Goal: Transaction & Acquisition: Purchase product/service

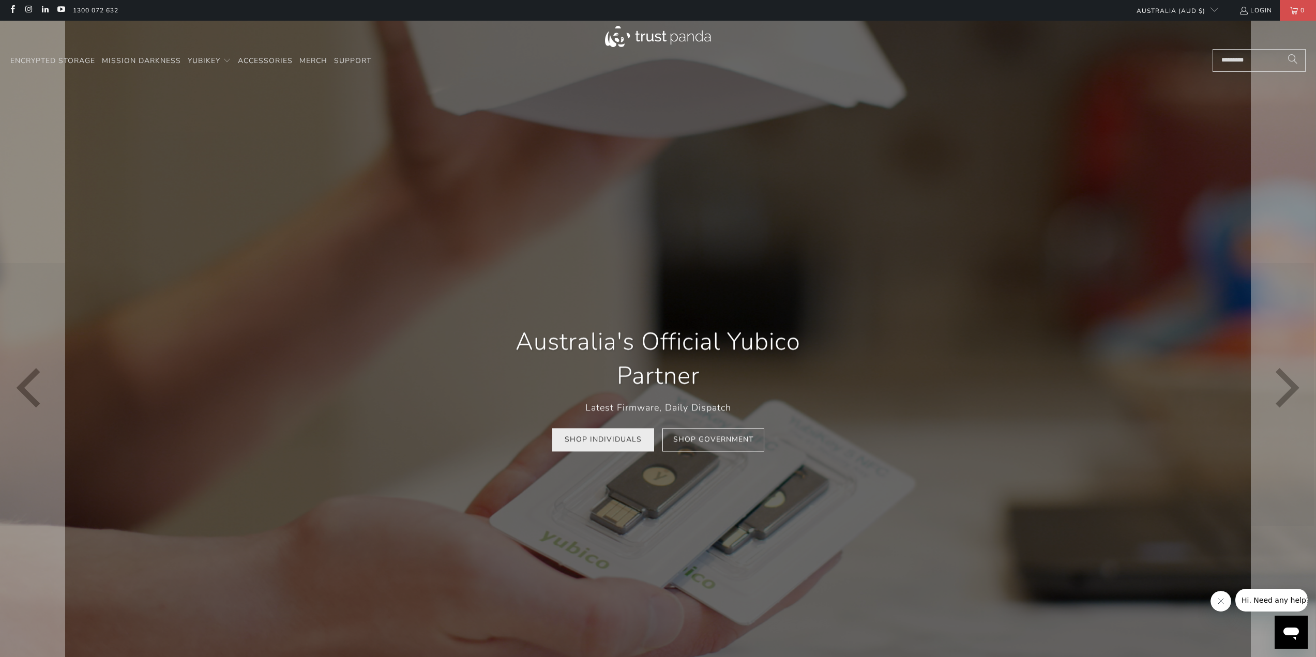
click at [632, 448] on link "Shop Individuals" at bounding box center [603, 440] width 102 height 23
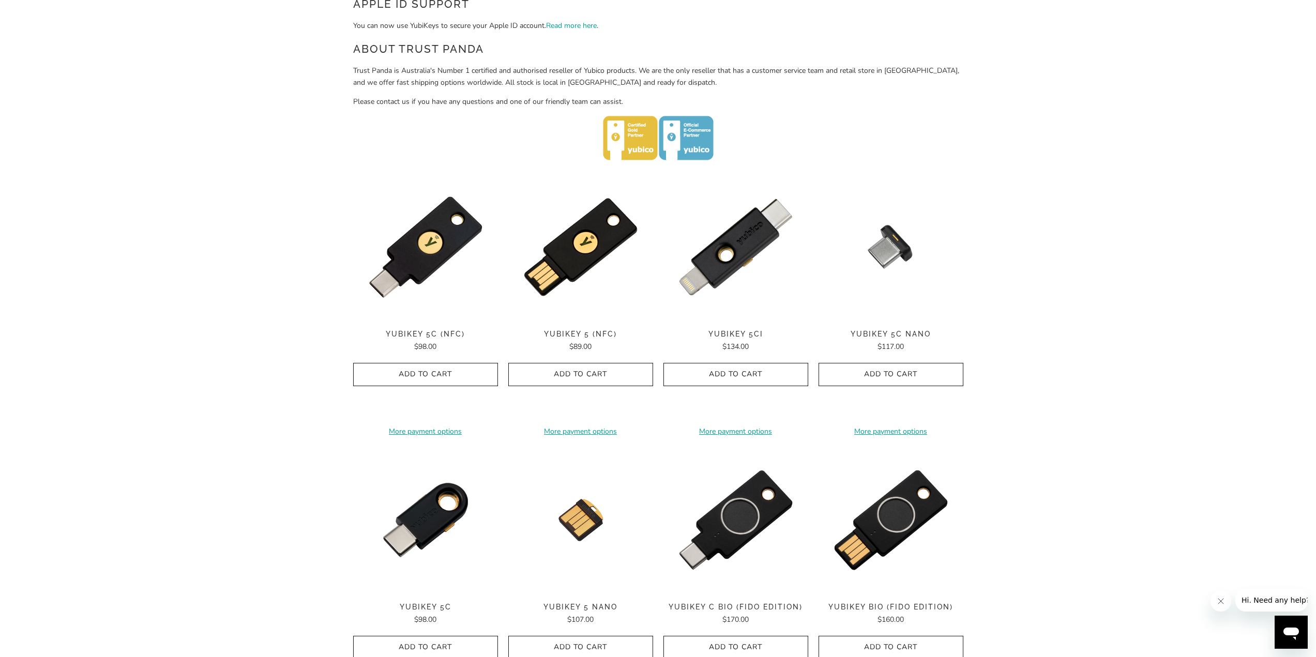
scroll to position [431, 0]
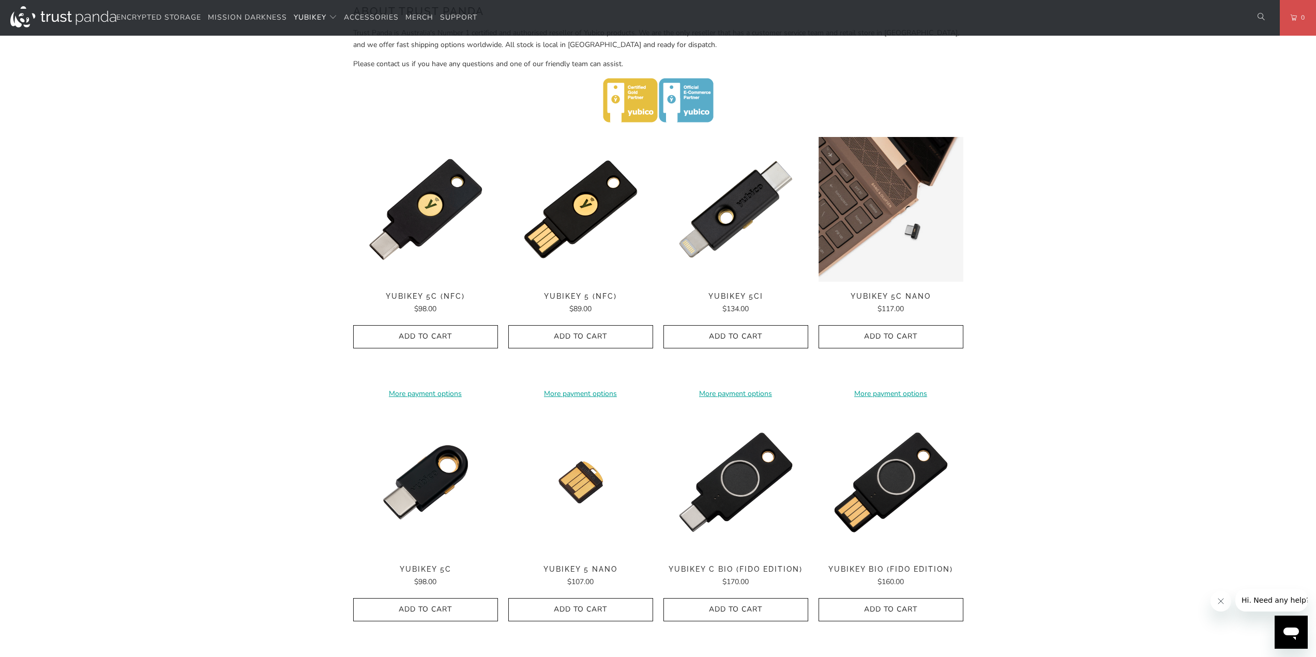
click at [890, 207] on img at bounding box center [891, 209] width 145 height 145
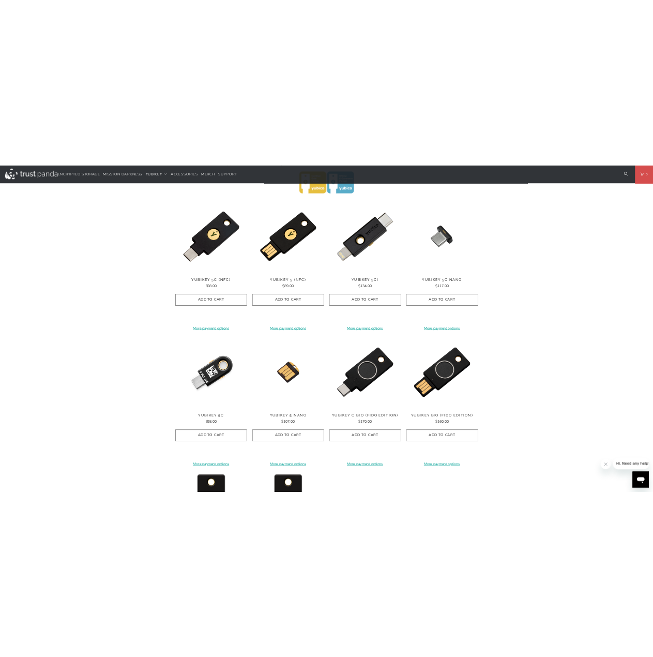
scroll to position [517, 0]
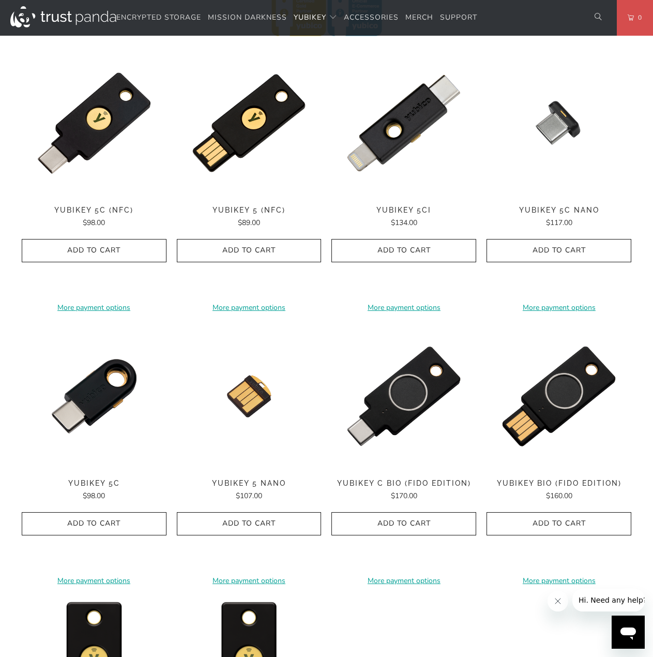
click at [562, 603] on button "Close message from company" at bounding box center [557, 601] width 21 height 21
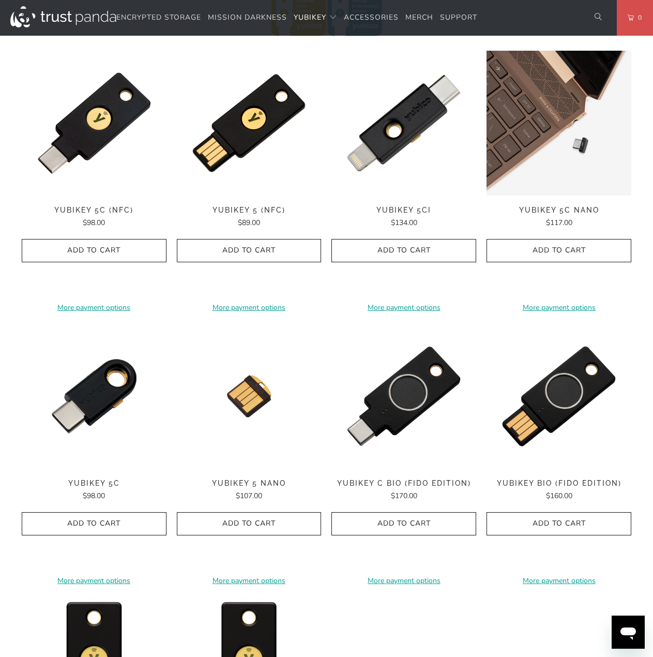
click at [553, 121] on img at bounding box center [559, 123] width 145 height 145
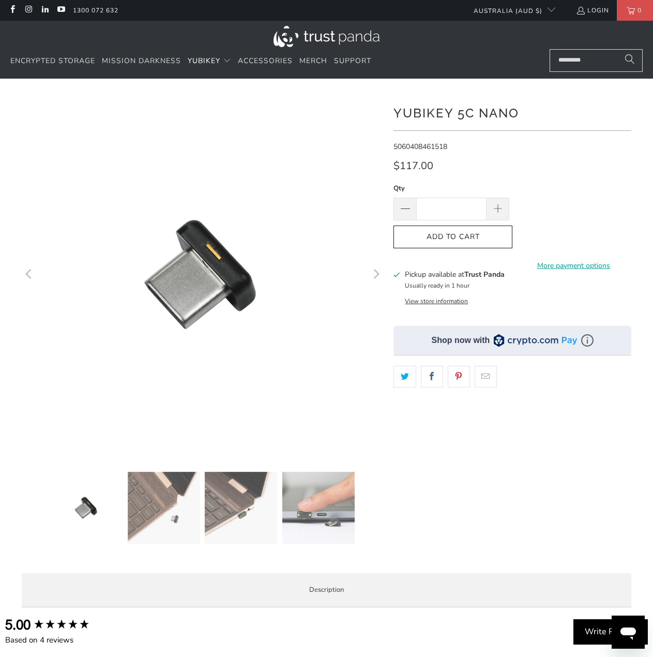
click at [446, 493] on div "**********" at bounding box center [512, 329] width 238 height 471
click at [447, 495] on div "**********" at bounding box center [512, 329] width 238 height 471
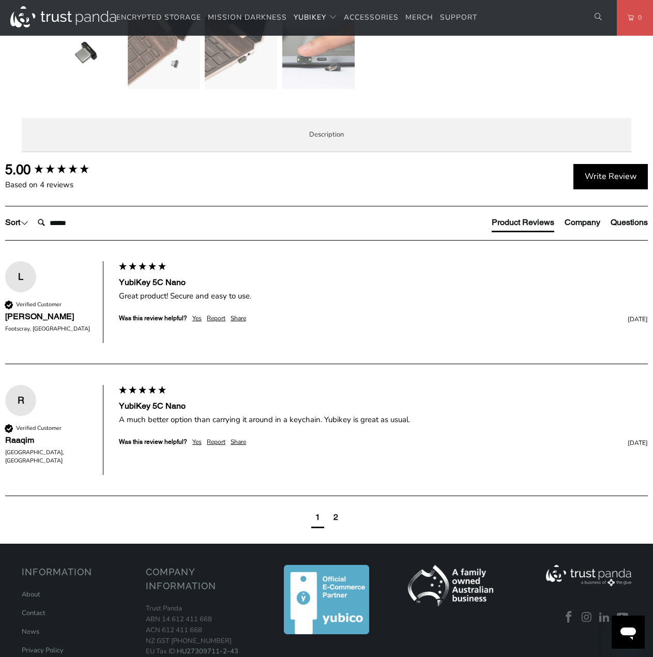
scroll to position [431, 0]
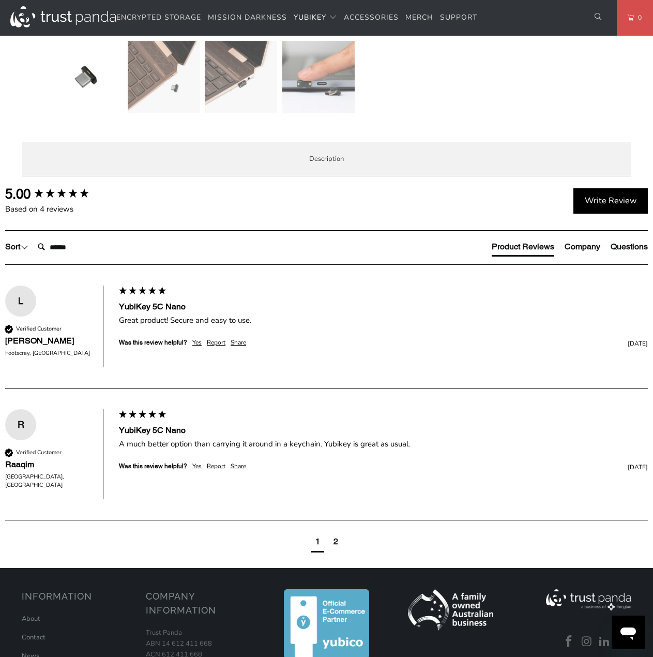
drag, startPoint x: 258, startPoint y: 338, endPoint x: 347, endPoint y: 455, distance: 147.5
click at [0, 0] on div "The YubiKey 5C Nano is the #1 security key that works with more online services…" at bounding box center [0, 0] width 0 height 0
click at [0, 0] on p "SIMPLE - Most effective way to protect against account takeovers EASY - Intuiti…" at bounding box center [0, 0] width 0 height 0
click at [0, 0] on p "The YubiKey 5C Nano is the #1 security key that works with more online services…" at bounding box center [0, 0] width 0 height 0
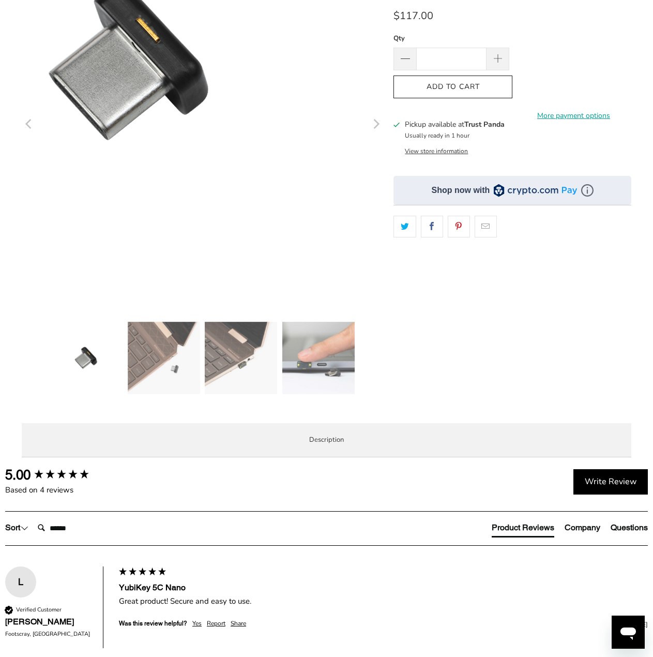
scroll to position [172, 0]
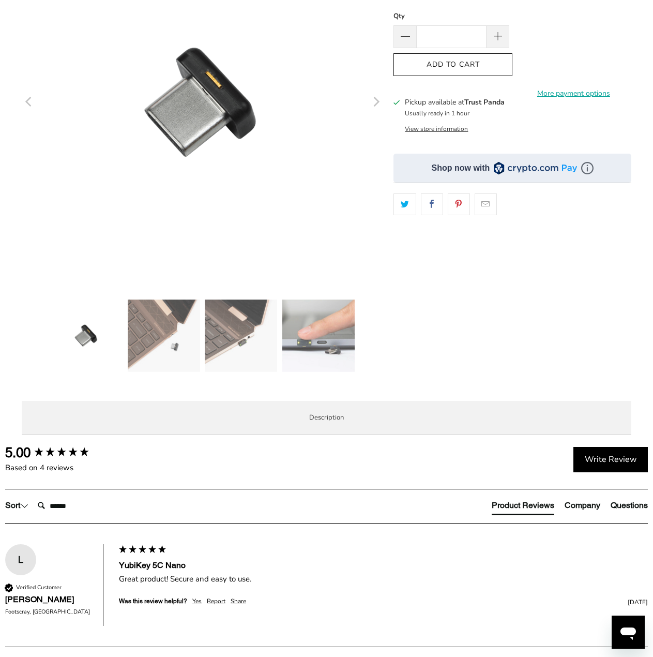
click at [349, 349] on img at bounding box center [318, 335] width 72 height 72
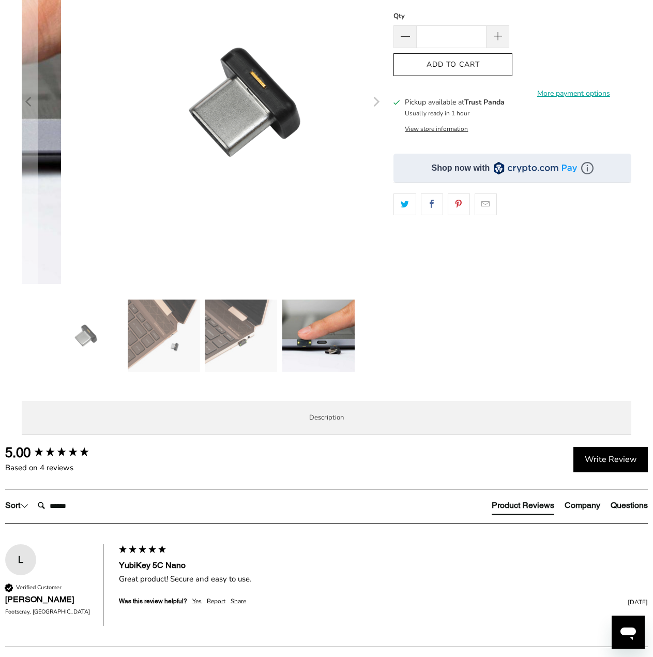
click at [349, 349] on img at bounding box center [318, 335] width 72 height 72
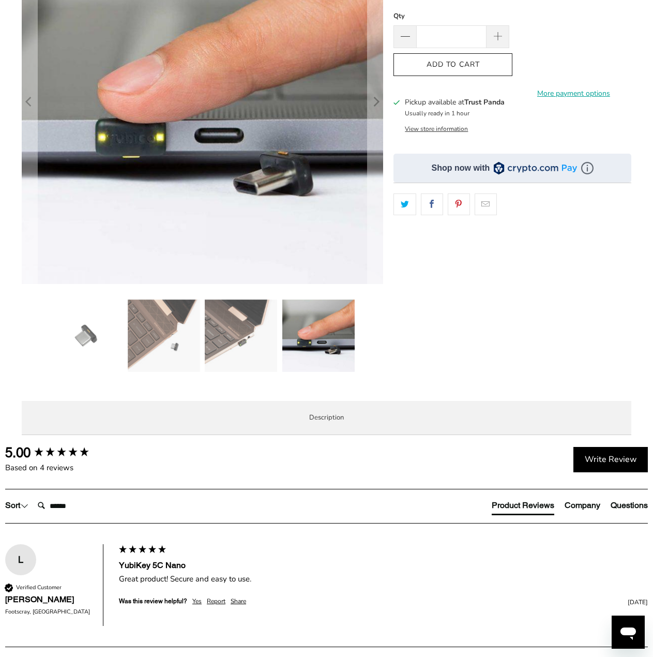
click at [249, 329] on img at bounding box center [241, 335] width 72 height 72
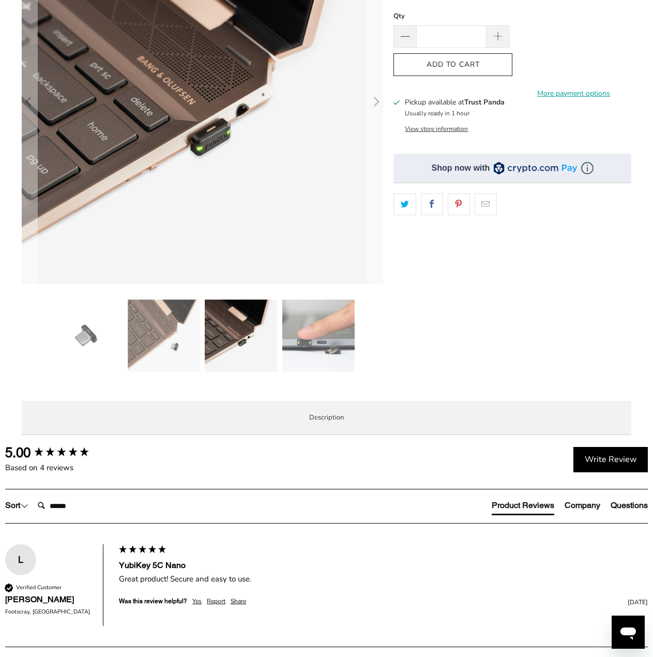
click at [178, 334] on img at bounding box center [164, 335] width 72 height 72
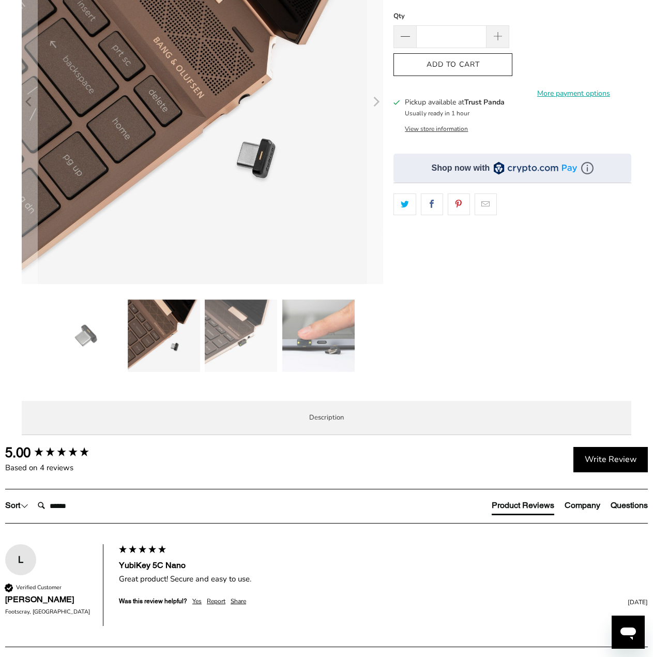
click at [241, 329] on img at bounding box center [241, 335] width 72 height 72
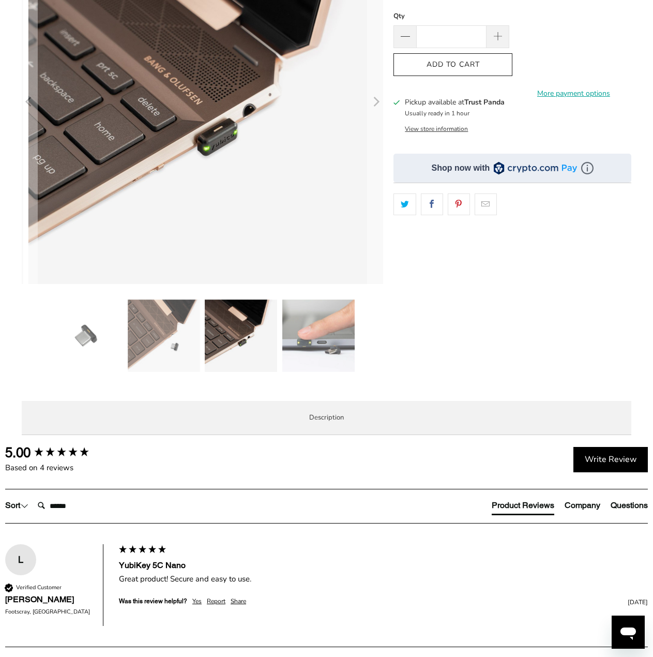
click at [334, 327] on img at bounding box center [318, 335] width 72 height 72
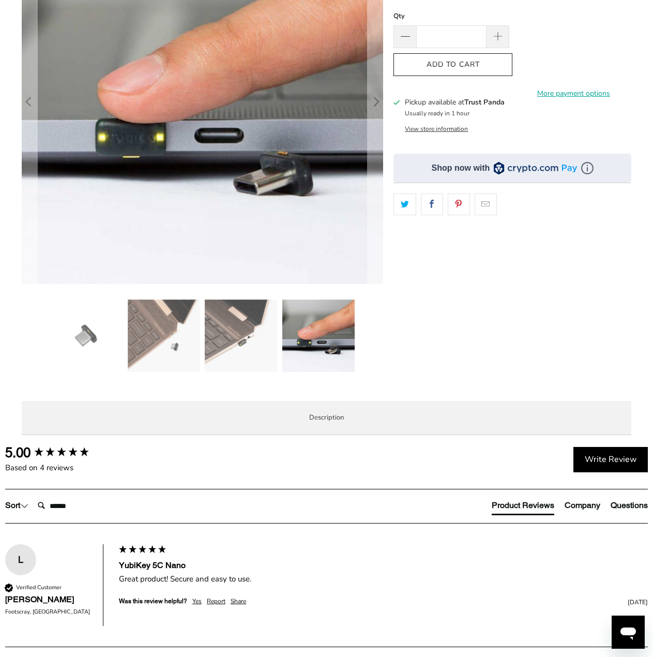
click at [0, 0] on span "Specifications" at bounding box center [0, 0] width 0 height 0
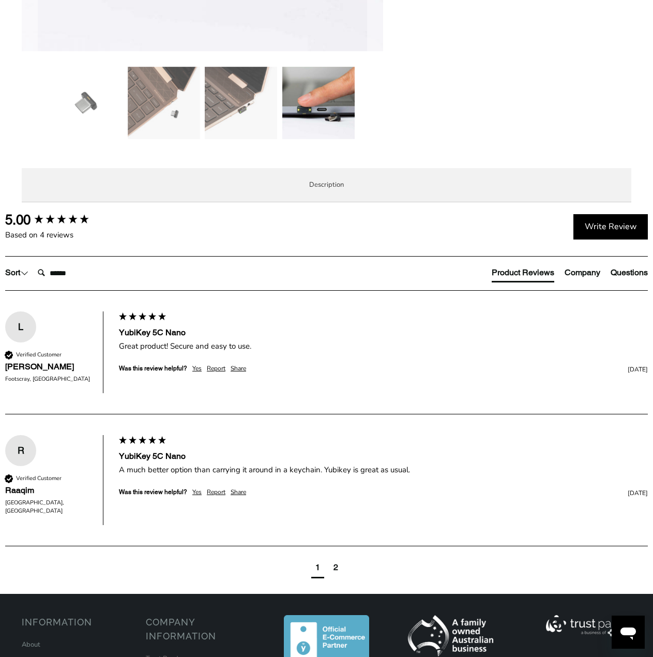
scroll to position [431, 0]
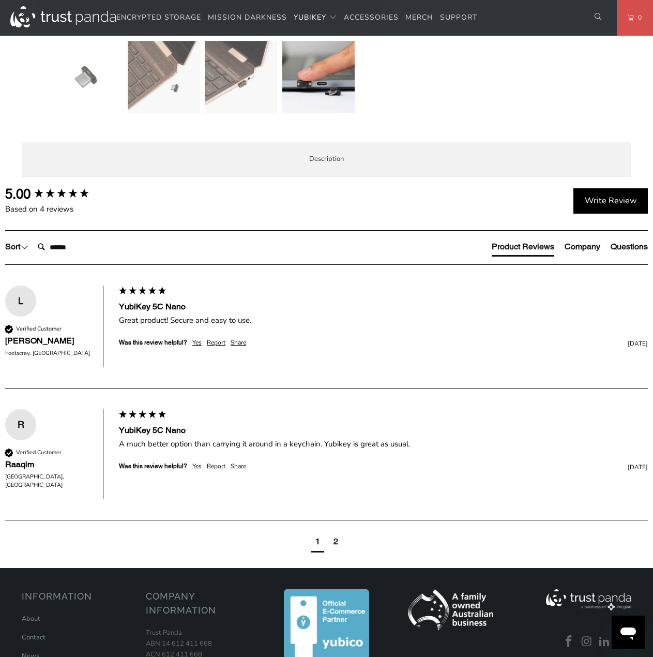
click at [0, 0] on span "Enterprise and Government" at bounding box center [0, 0] width 0 height 0
click at [0, 0] on span "Overview" at bounding box center [0, 0] width 0 height 0
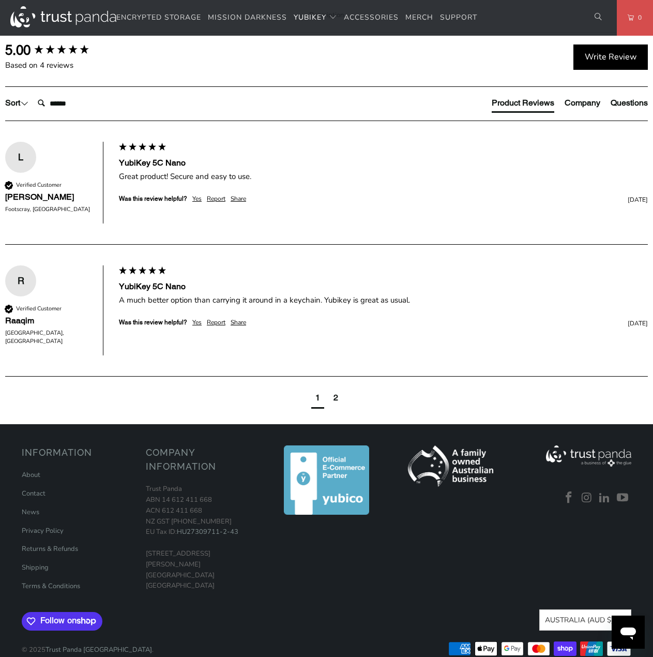
scroll to position [259, 0]
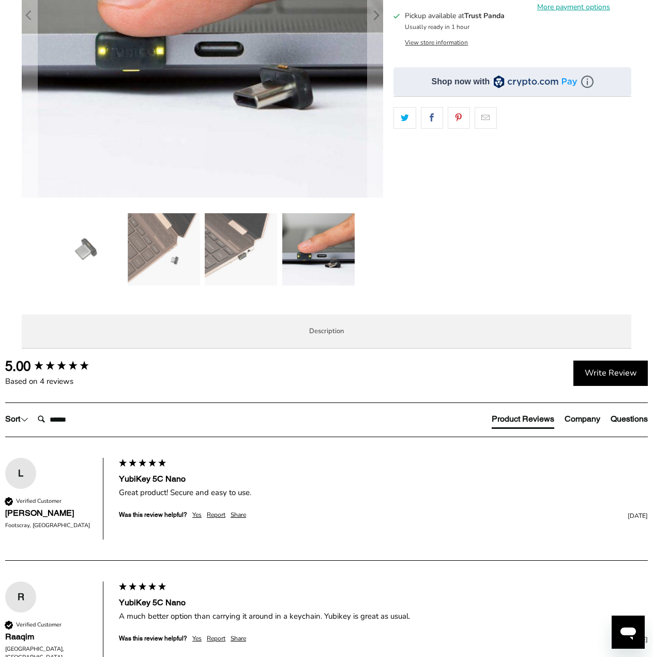
click at [480, 266] on div "**********" at bounding box center [512, 71] width 238 height 471
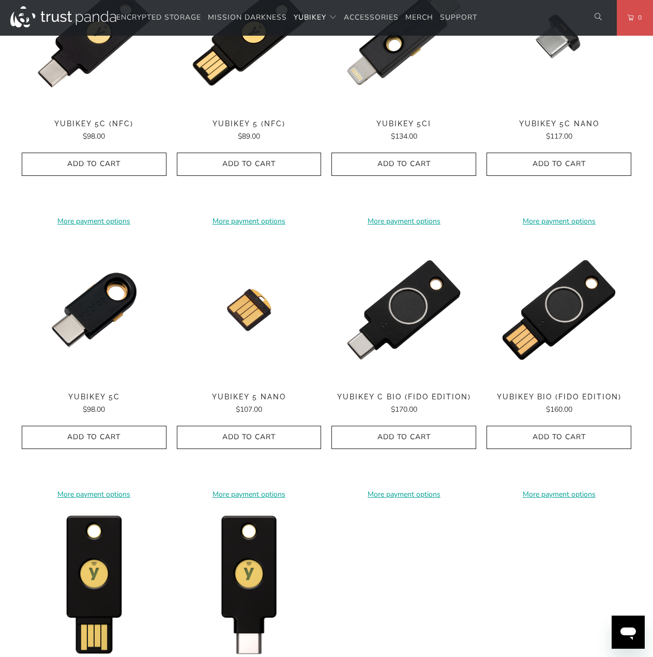
scroll to position [689, 0]
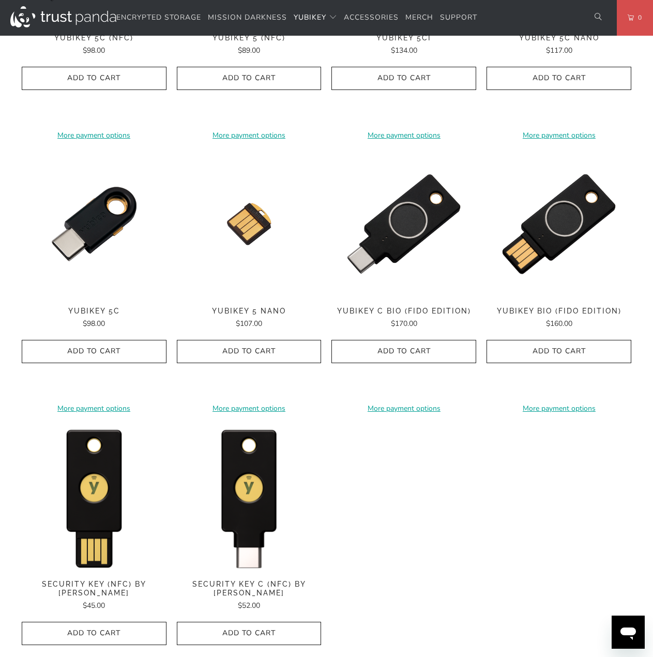
click at [398, 484] on div "**********" at bounding box center [327, 292] width 610 height 828
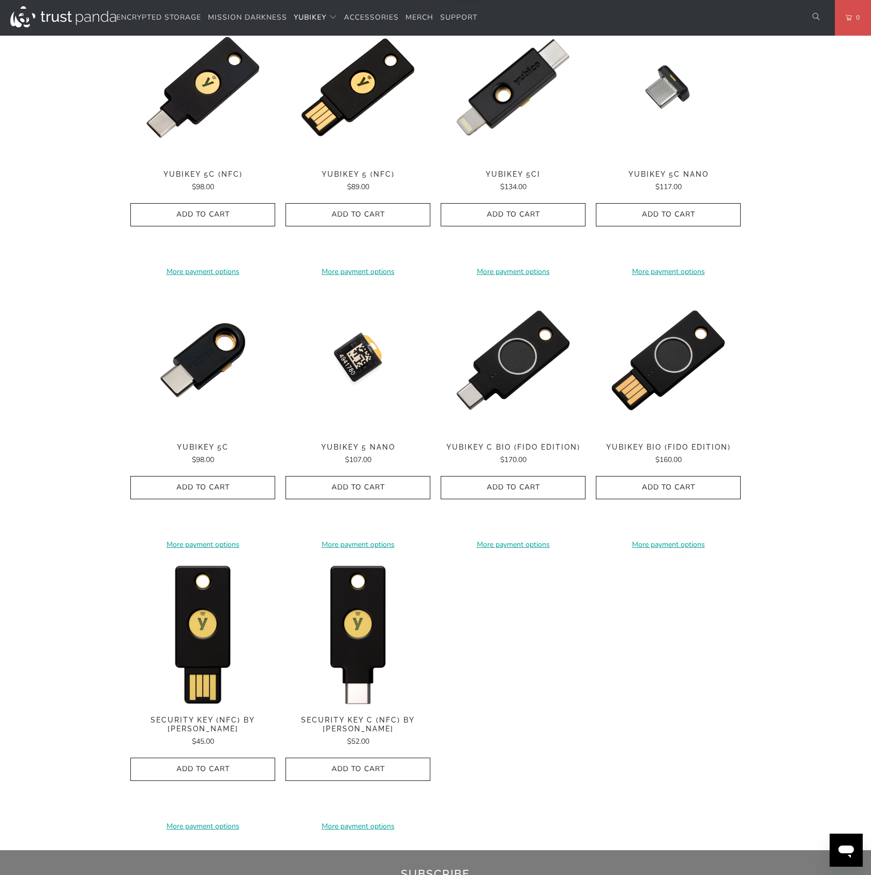
scroll to position [507, 0]
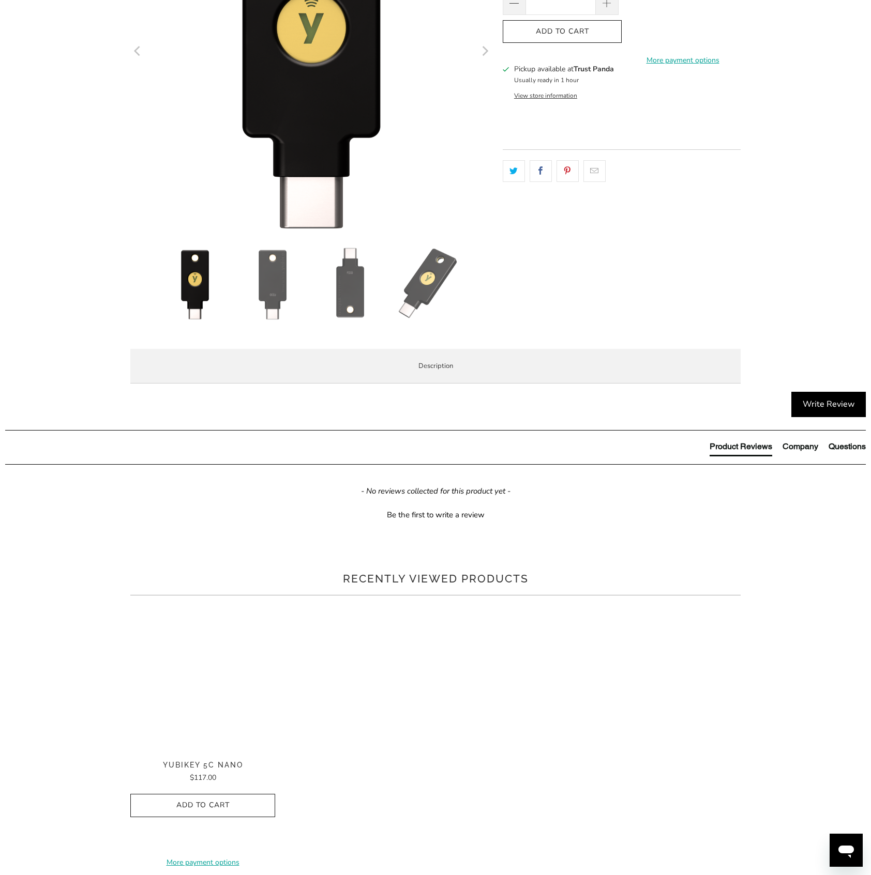
scroll to position [230, 0]
